Goal: Check status: Check status

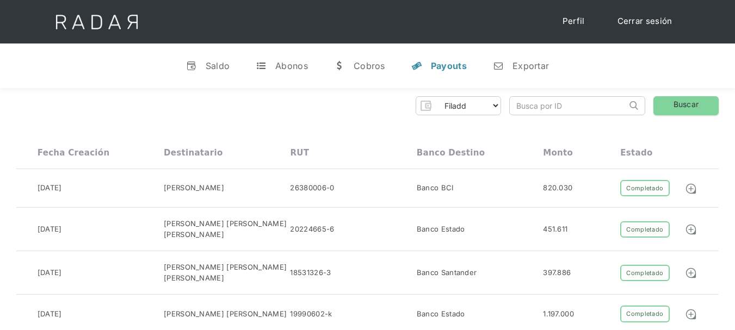
scroll to position [20, 0]
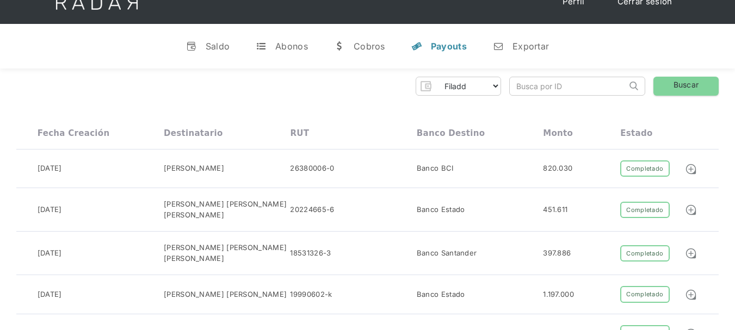
click at [420, 47] on div "y" at bounding box center [416, 46] width 11 height 11
click at [357, 52] on link "w [GEOGRAPHIC_DATA]" at bounding box center [359, 46] width 69 height 28
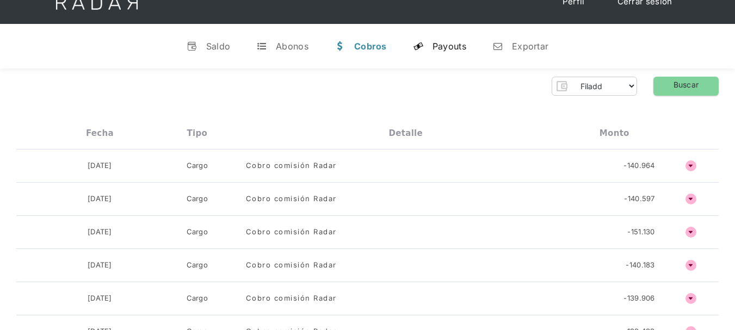
click at [454, 47] on div "Payouts" at bounding box center [450, 46] width 34 height 11
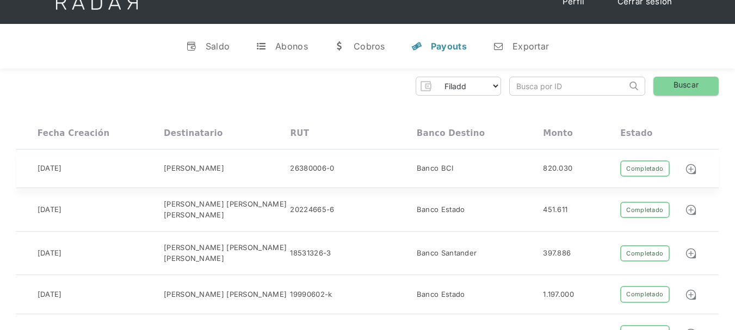
scroll to position [0, 0]
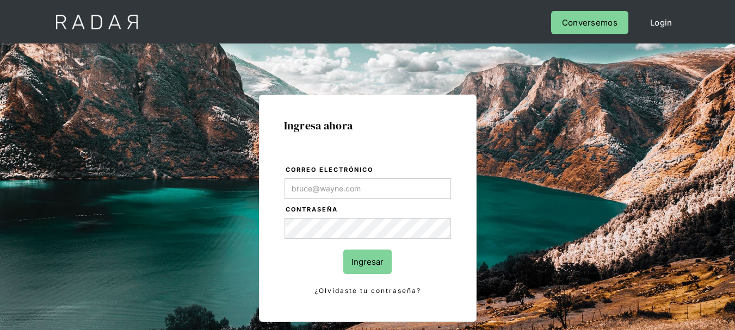
type input "[EMAIL_ADDRESS][DOMAIN_NAME]"
click at [374, 253] on input "Ingresar" at bounding box center [367, 262] width 48 height 24
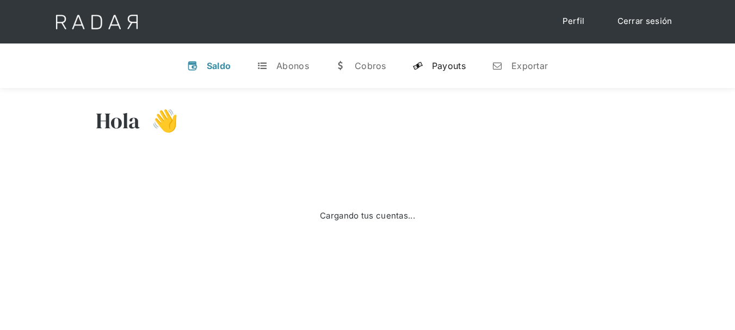
click at [451, 60] on div "Payouts" at bounding box center [449, 65] width 34 height 11
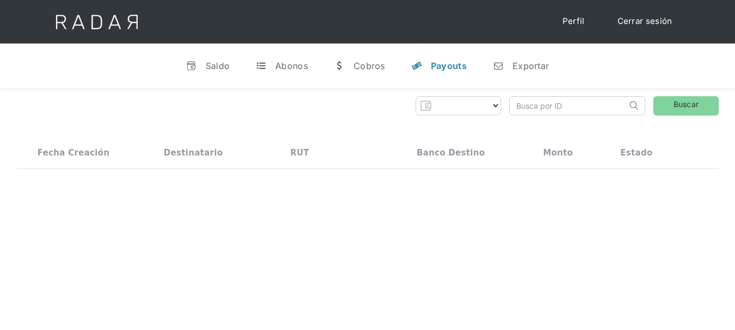
select select "filadd"
